Goal: Task Accomplishment & Management: Use online tool/utility

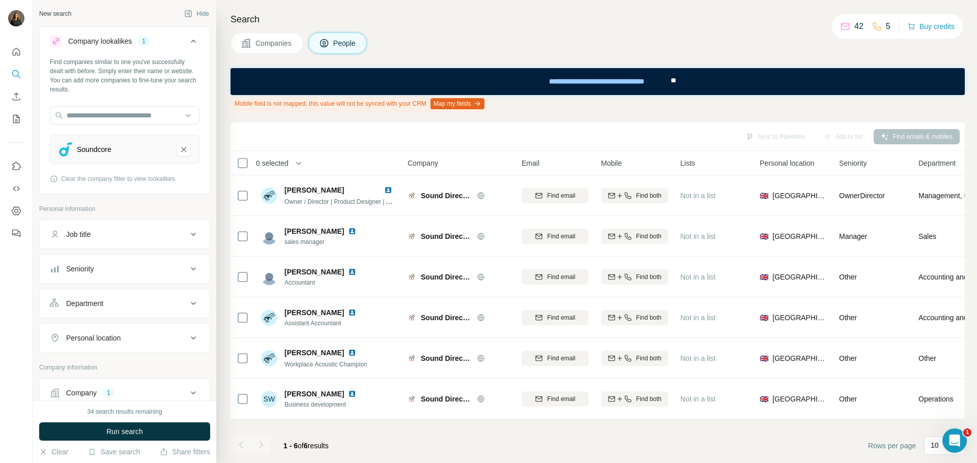
scroll to position [0, 146]
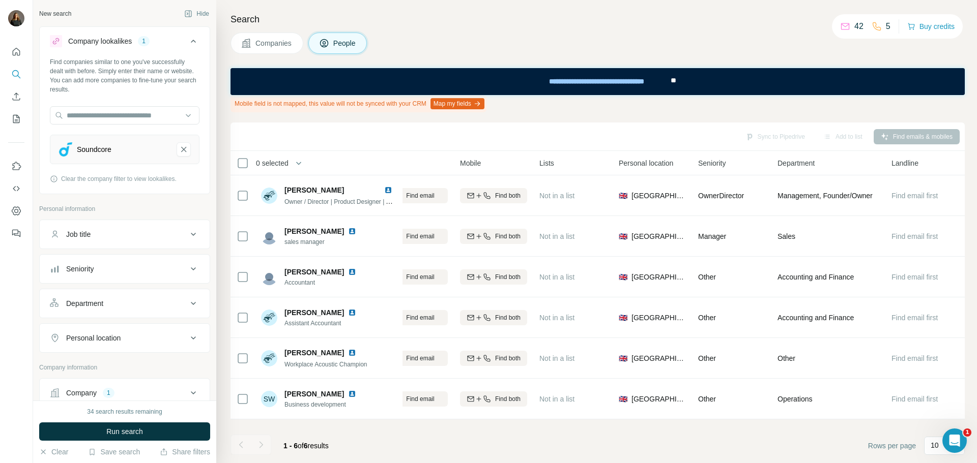
click at [274, 46] on span "Companies" at bounding box center [273, 43] width 37 height 10
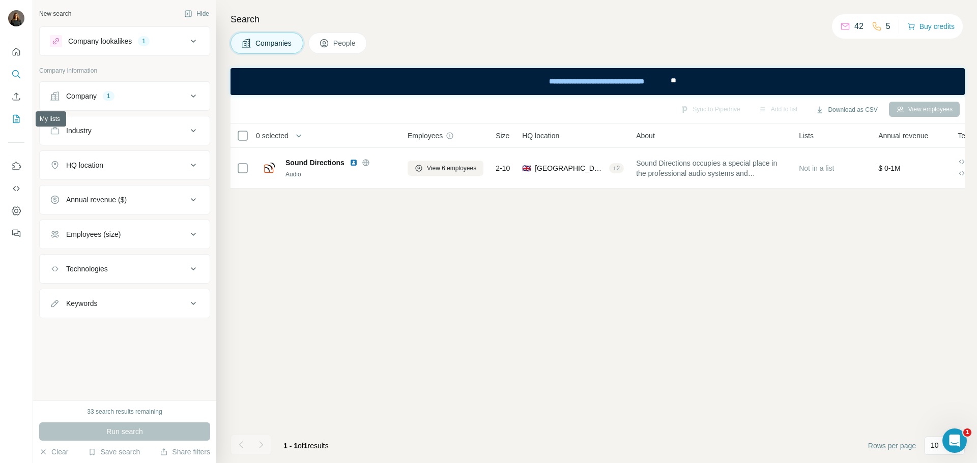
click at [15, 114] on icon "My lists" at bounding box center [16, 119] width 10 height 10
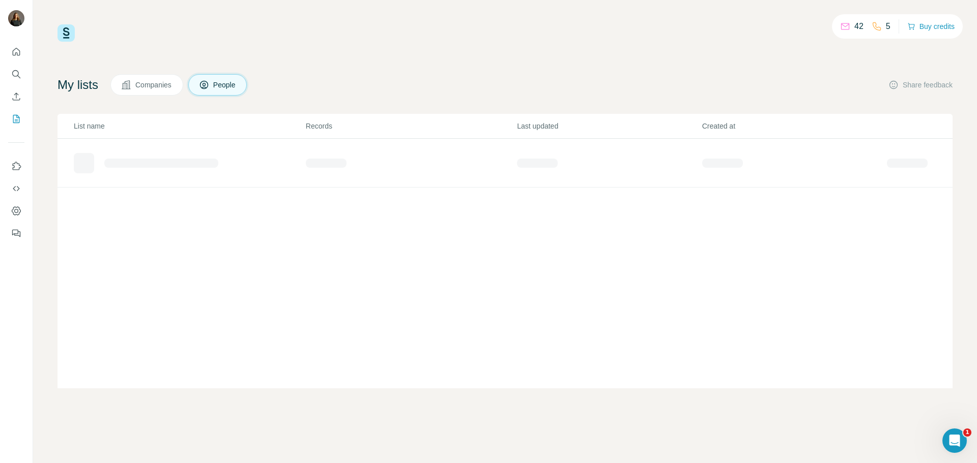
click at [151, 79] on button "Companies" at bounding box center [146, 84] width 73 height 21
click at [113, 157] on div "Norway" at bounding box center [137, 159] width 74 height 10
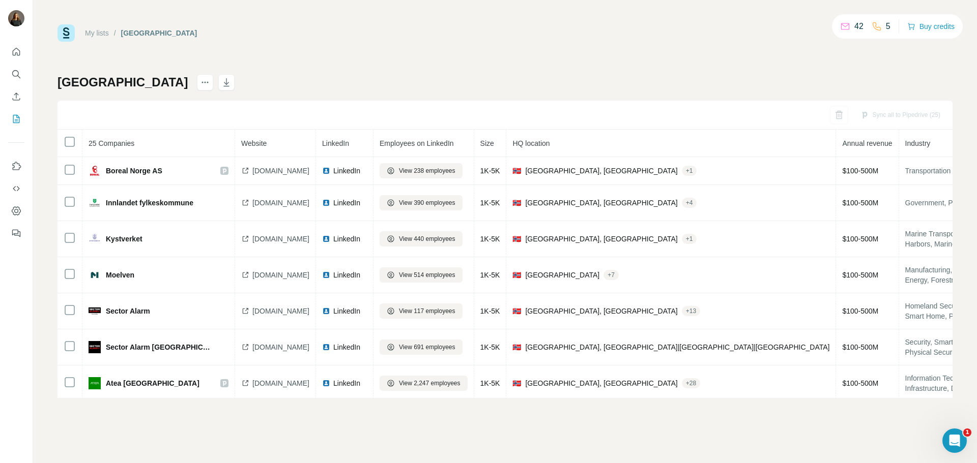
click at [200, 113] on div "Sync all to Pipedrive (25)" at bounding box center [504, 115] width 895 height 29
click at [268, 49] on div "My lists / Norway 42 5 Buy credits Norway Sync all to Pipedrive (25) 25 Compani…" at bounding box center [504, 211] width 895 height 374
click at [102, 3] on div "My lists / Norway 42 5 Buy credits Norway Sync to Pipedrive (1) 25 Companies We…" at bounding box center [505, 231] width 944 height 463
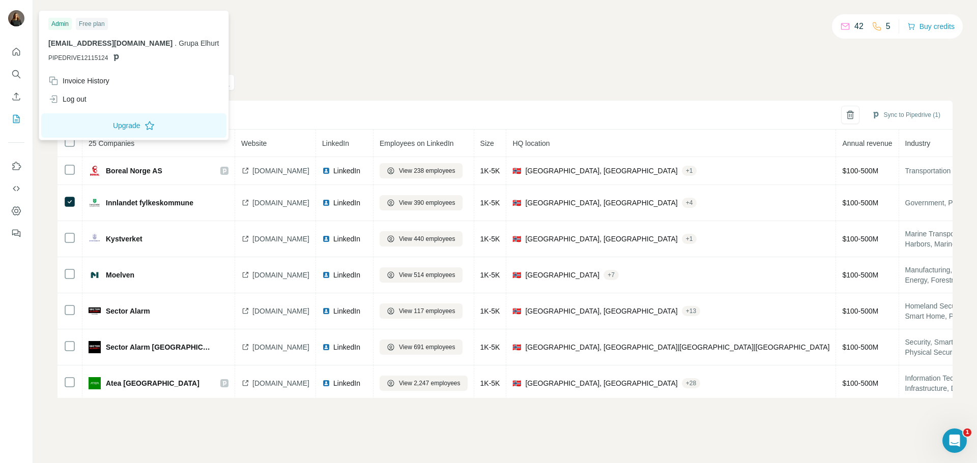
click at [17, 11] on img at bounding box center [16, 18] width 16 height 16
